Goal: Navigation & Orientation: Find specific page/section

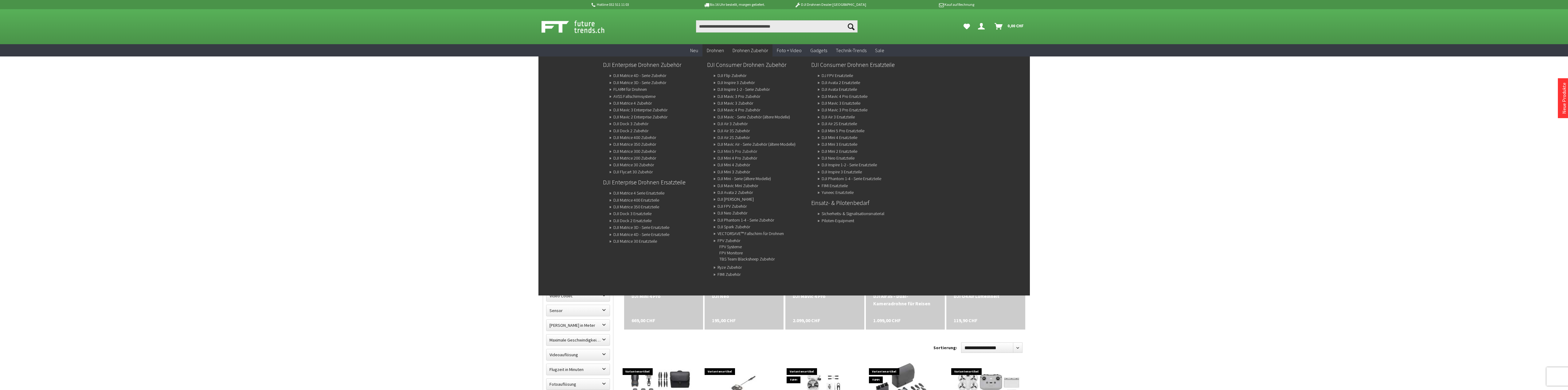
click at [752, 150] on link "DJI Mini 5 Pro Zubehör" at bounding box center [737, 151] width 40 height 9
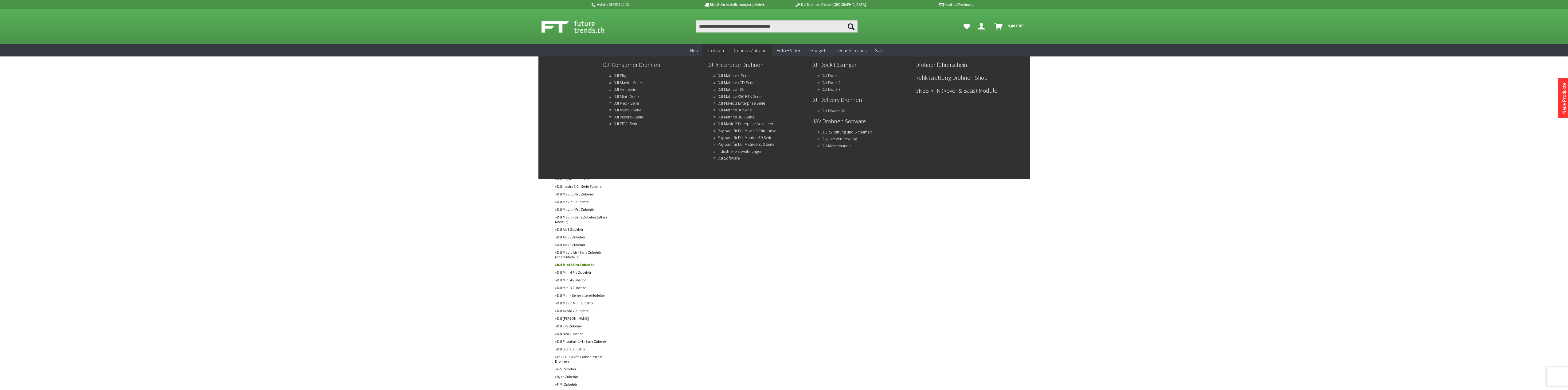
click at [634, 96] on link "DJI Mini - Serie" at bounding box center [626, 96] width 25 height 9
